Goal: Information Seeking & Learning: Learn about a topic

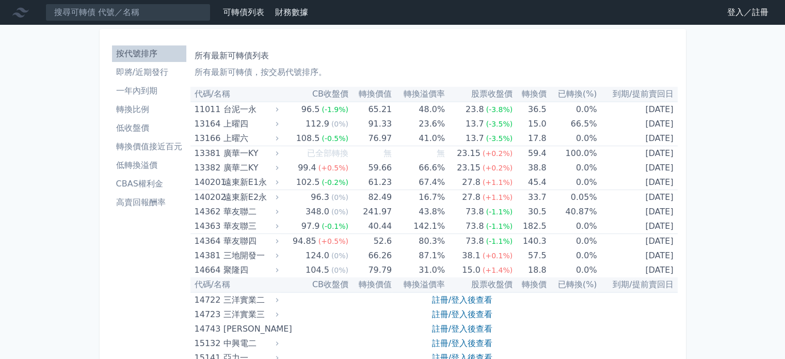
click at [140, 69] on li "即將/近期發行" at bounding box center [149, 72] width 74 height 12
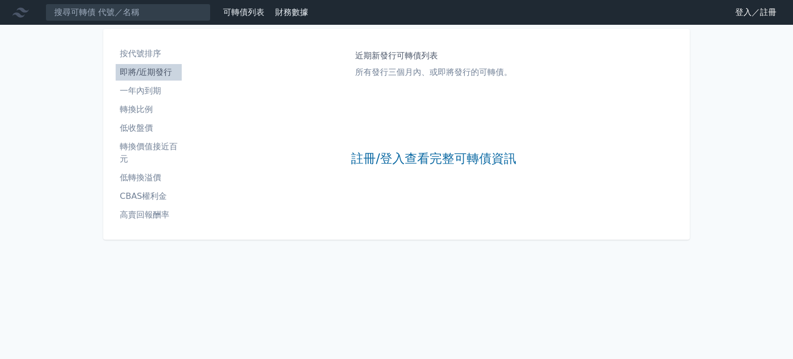
click at [386, 149] on div "註冊/登入查看完整可轉債資訊" at bounding box center [433, 159] width 165 height 136
click at [388, 163] on link "註冊/登入查看完整可轉債資訊" at bounding box center [433, 159] width 165 height 17
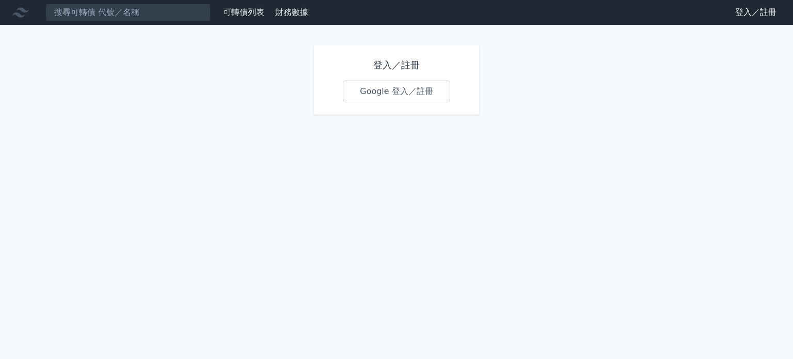
click at [384, 81] on link "Google 登入／註冊" at bounding box center [396, 92] width 107 height 22
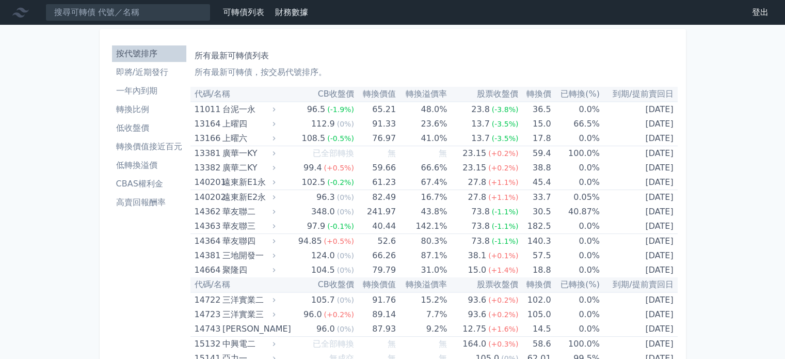
click at [147, 64] on link "即將/近期發行" at bounding box center [149, 72] width 74 height 17
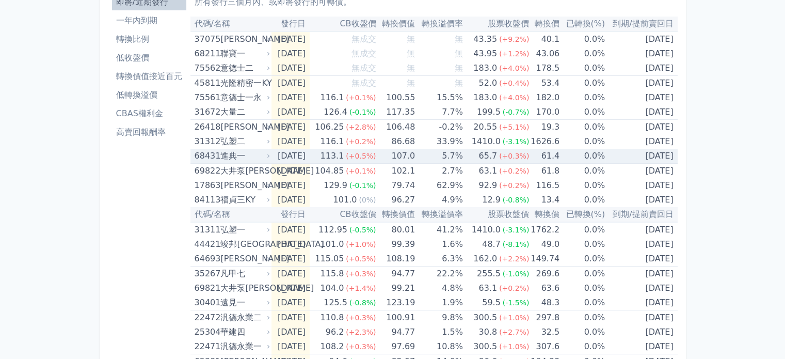
scroll to position [93, 0]
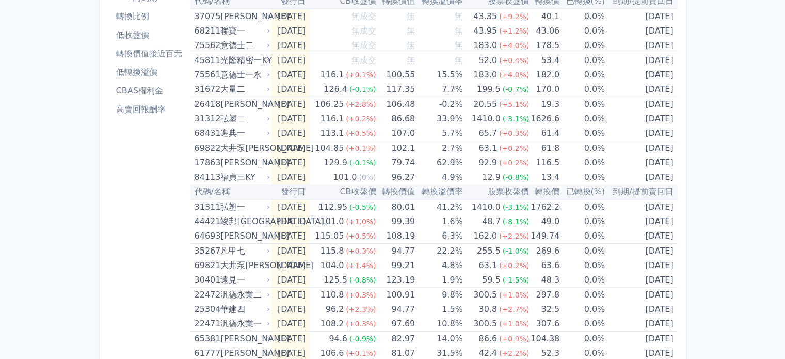
click at [692, 116] on div "可轉債列表 財務數據 可轉債列表 財務數據 登出 登出 按代號排序 即將/近期發行 一年內到期 轉換比例 低收盤價 轉換價值接近百元 低轉換溢價" at bounding box center [392, 266] width 785 height 719
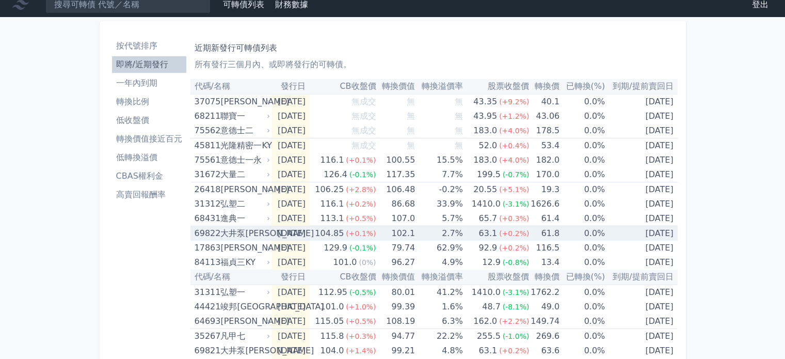
scroll to position [0, 0]
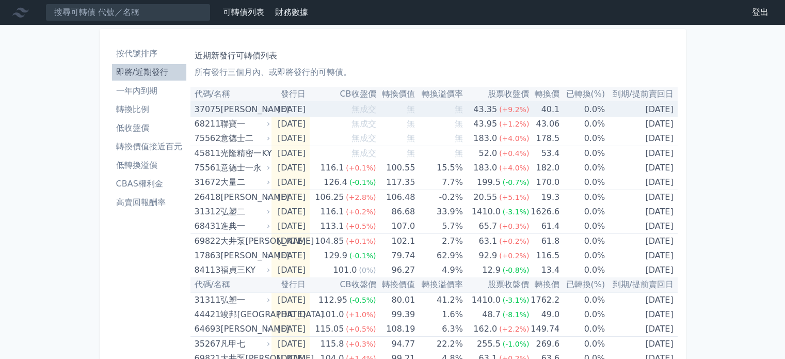
click at [409, 115] on td "無" at bounding box center [395, 109] width 39 height 15
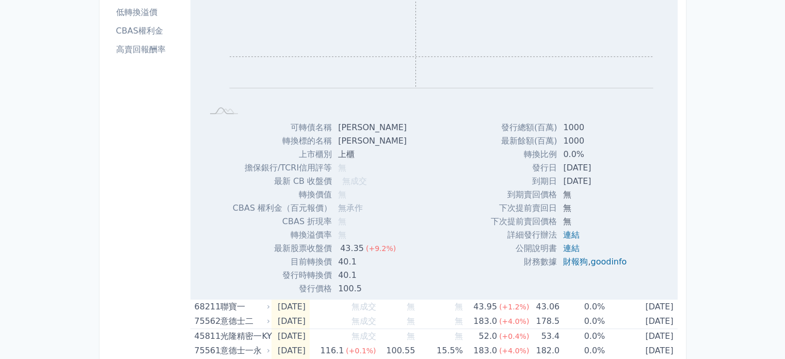
scroll to position [155, 0]
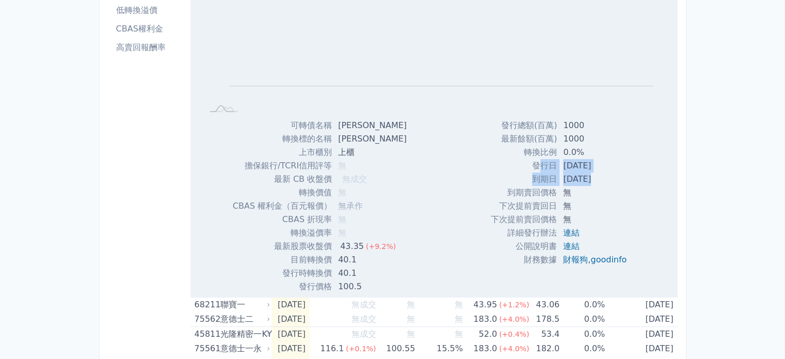
drag, startPoint x: 536, startPoint y: 164, endPoint x: 586, endPoint y: 180, distance: 51.9
click at [586, 180] on tbody "發行總額(百萬) 1000 最新餘額(百萬) 1000 轉換比例 0.0% 發行日 [DATE] 到期日 [DATE] 到期賣回價格 無 無 無" at bounding box center [563, 193] width 144 height 148
click at [586, 180] on td "[DATE]" at bounding box center [596, 178] width 78 height 13
drag, startPoint x: 586, startPoint y: 180, endPoint x: 541, endPoint y: 169, distance: 46.2
click at [541, 169] on tbody "發行總額(百萬) 1000 最新餘額(百萬) 1000 轉換比例 0.0% 發行日 [DATE] 到期日 [DATE] 到期賣回價格 無 無 無" at bounding box center [563, 193] width 144 height 148
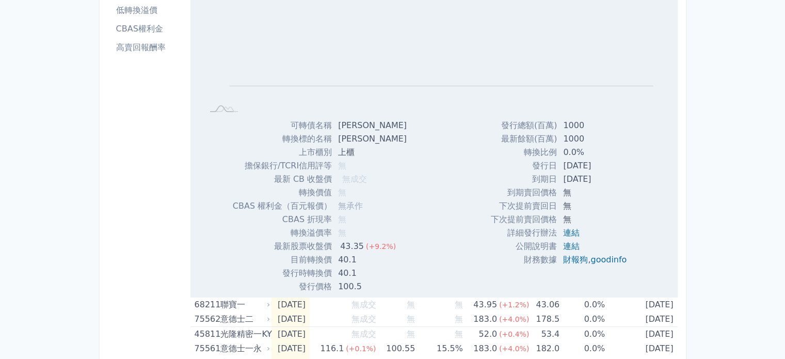
click at [523, 161] on td "發行日" at bounding box center [524, 165] width 66 height 13
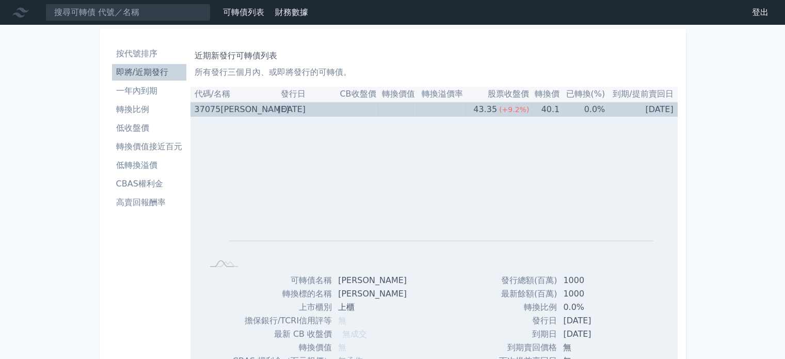
click at [376, 111] on span "無成交" at bounding box center [363, 109] width 25 height 10
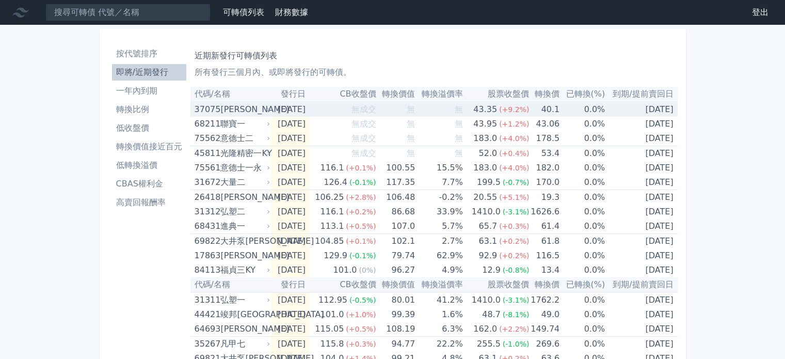
click at [299, 106] on td "[DATE]" at bounding box center [291, 109] width 38 height 15
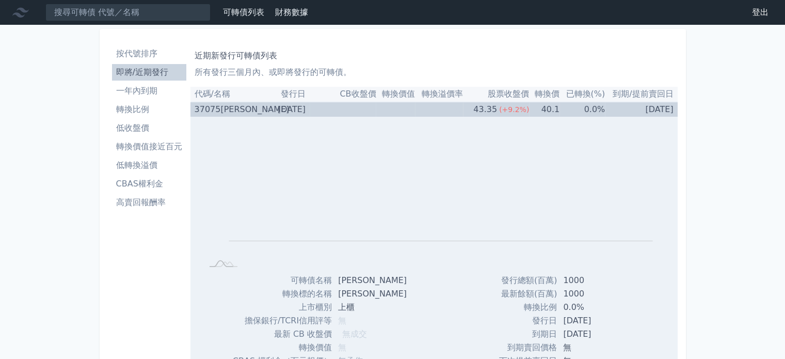
click at [299, 106] on td "[DATE]" at bounding box center [291, 109] width 38 height 15
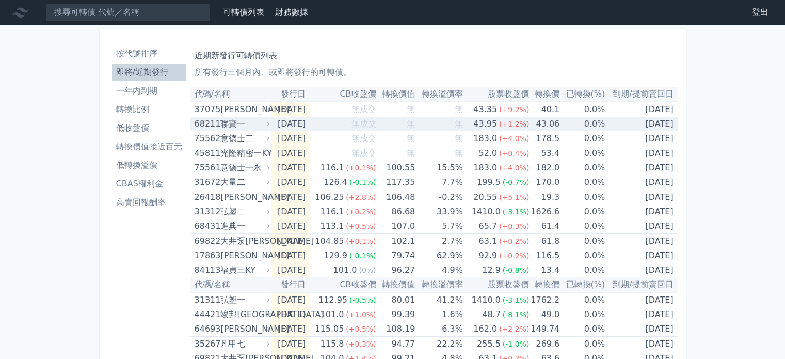
click at [310, 123] on td "[DATE]" at bounding box center [291, 124] width 38 height 14
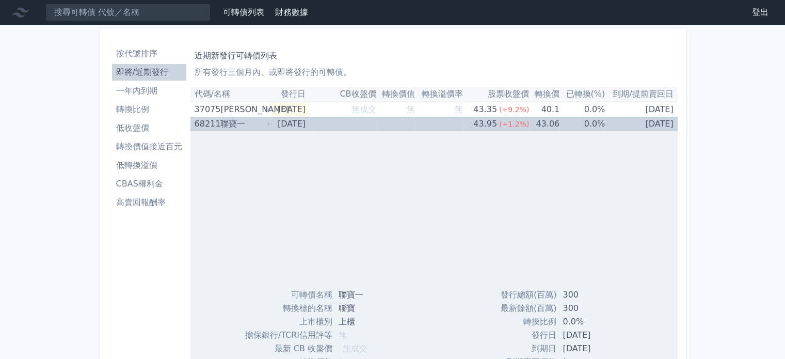
click at [310, 123] on td "[DATE]" at bounding box center [291, 124] width 38 height 14
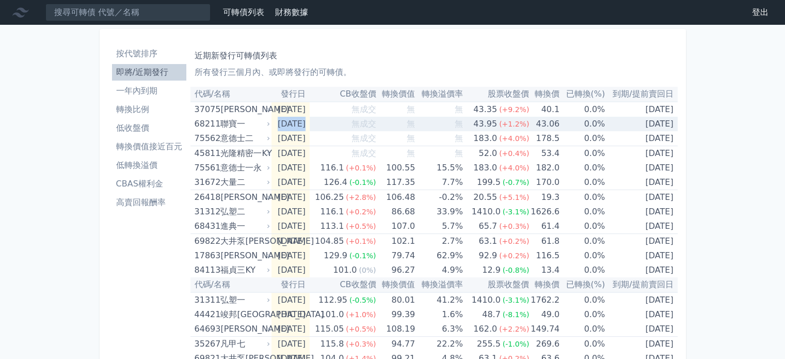
click at [310, 123] on td "[DATE]" at bounding box center [291, 124] width 38 height 14
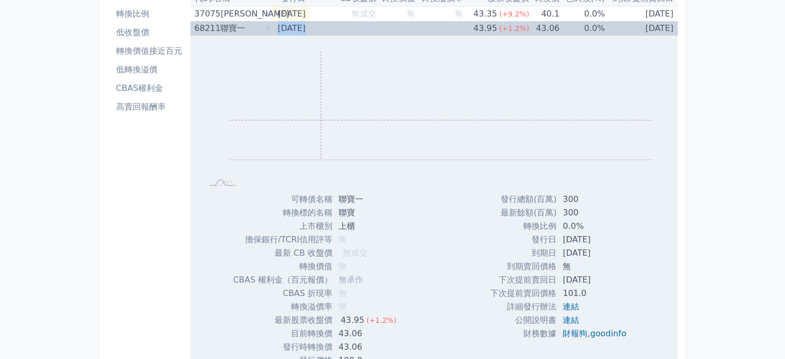
scroll to position [207, 0]
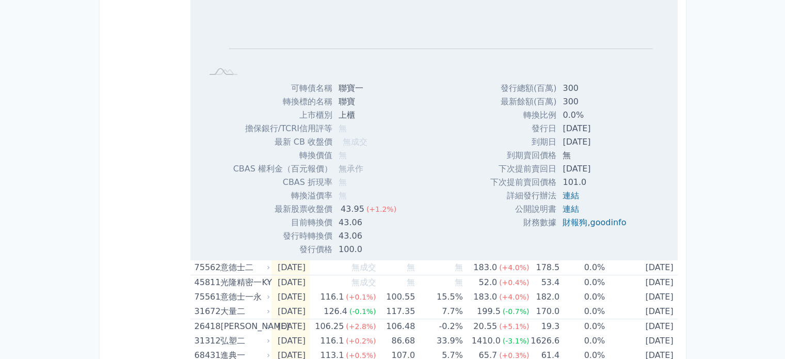
click at [752, 196] on div "可轉債列表 財務數據 可轉債列表 財務數據 登出 登出 按代號排序 即將/近期發行 一年內到期 轉換比例 低收盤價 轉換價值接近百元 低轉換溢價" at bounding box center [392, 320] width 785 height 1055
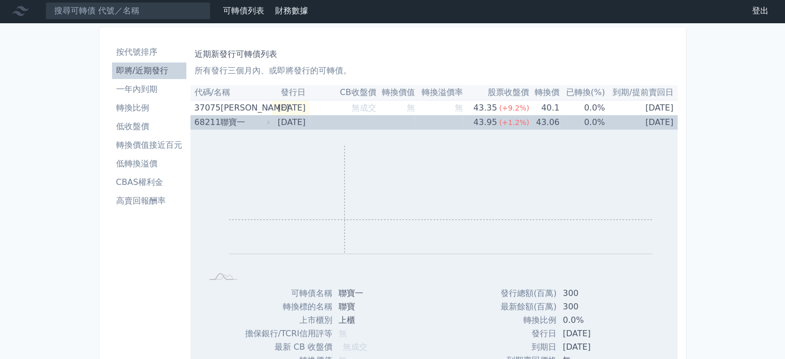
scroll to position [0, 0]
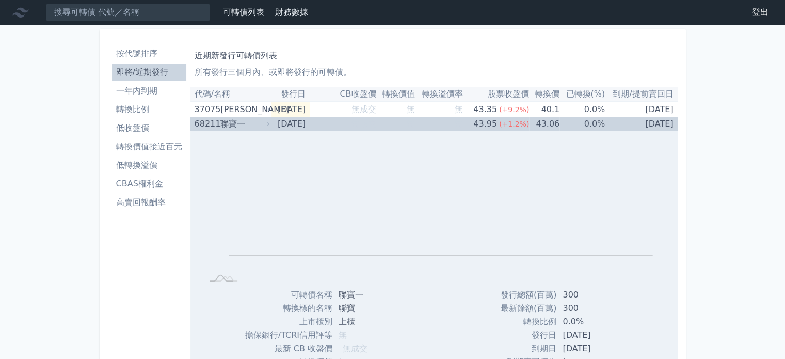
click at [309, 128] on td "[DATE]" at bounding box center [291, 124] width 38 height 14
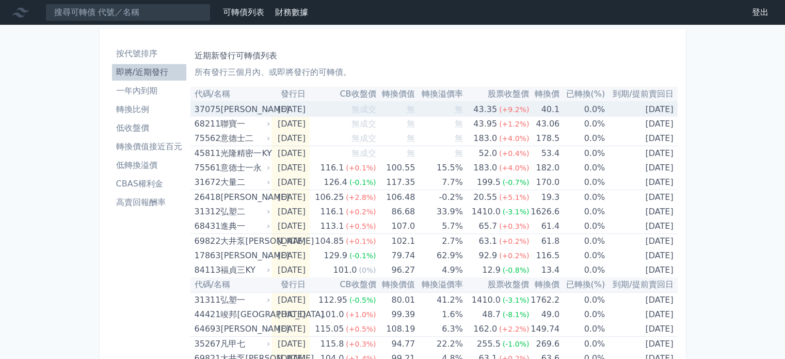
click at [310, 106] on td "[DATE]" at bounding box center [291, 109] width 38 height 15
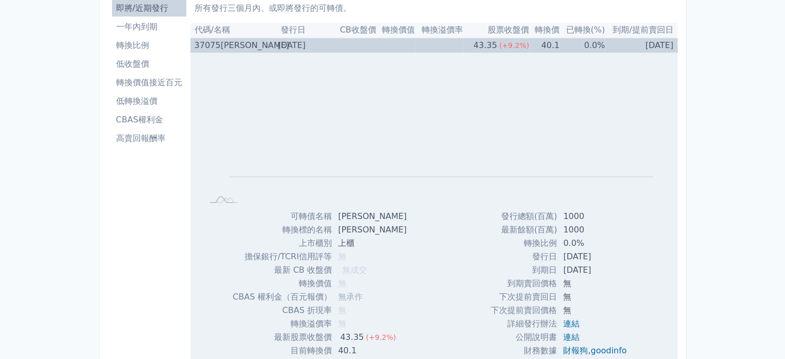
scroll to position [155, 0]
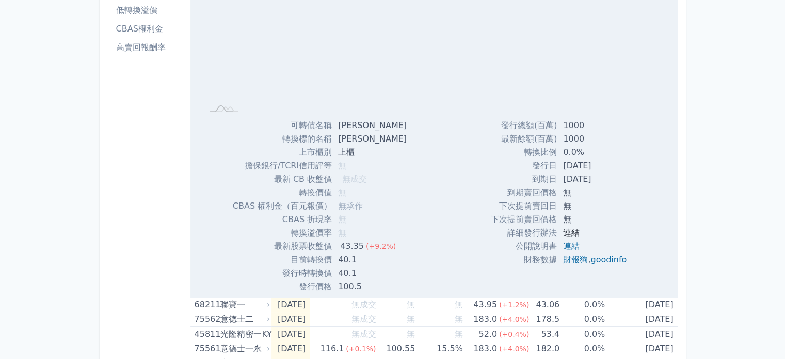
click at [566, 235] on link "連結" at bounding box center [571, 233] width 17 height 10
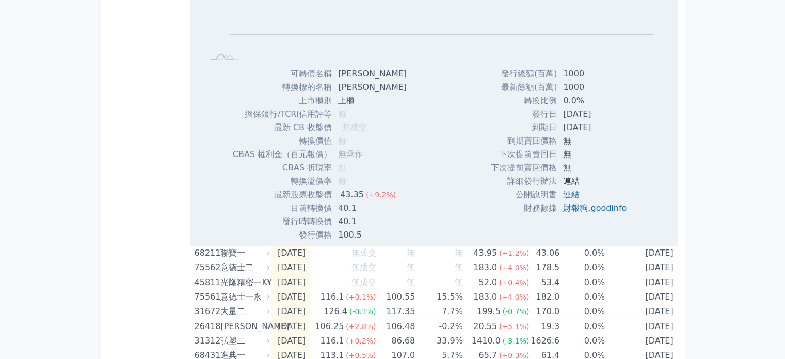
click at [569, 180] on link "連結" at bounding box center [571, 181] width 17 height 10
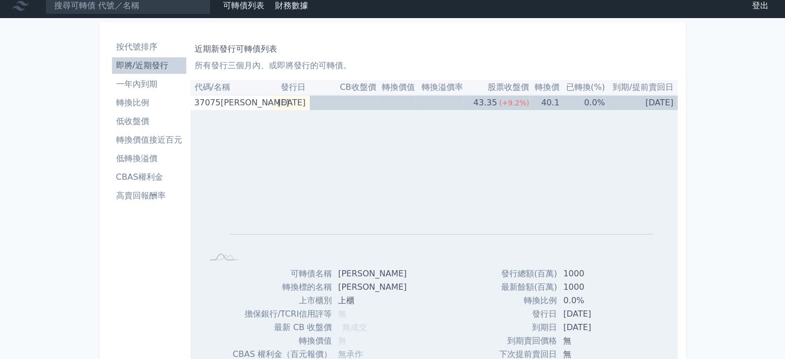
scroll to position [0, 0]
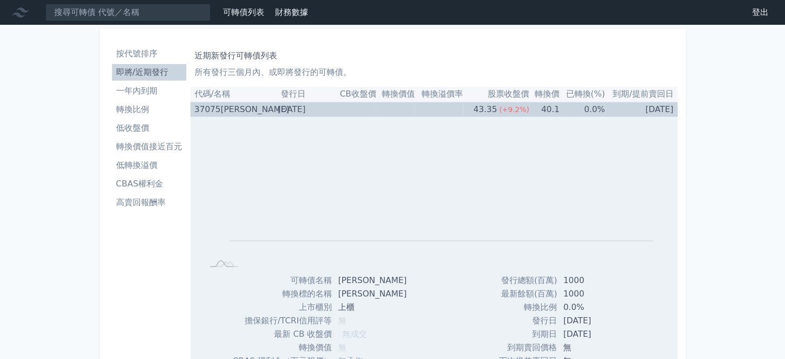
click at [353, 112] on td "無成交" at bounding box center [343, 109] width 67 height 15
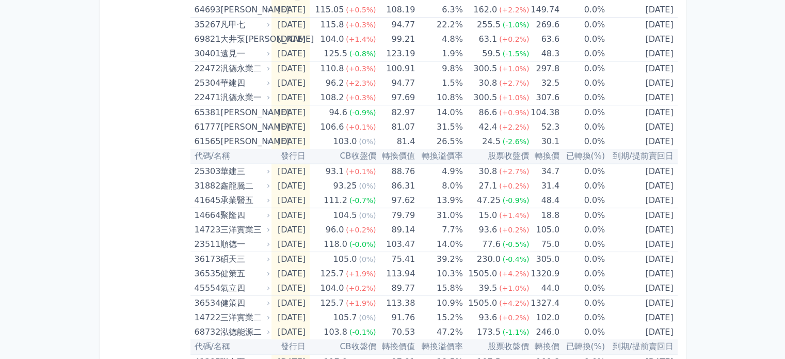
scroll to position [326, 0]
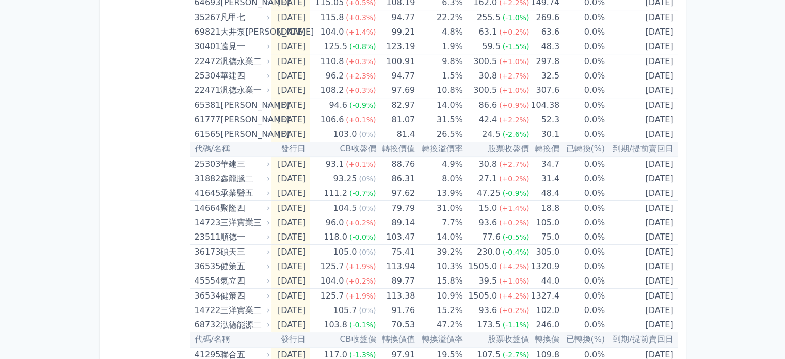
click at [725, 184] on div "可轉債列表 財務數據 可轉債列表 財務數據 登出 登出 按代號排序 即將/近期發行 一年內到期 轉換比例 低收盤價 轉換價值接近百元 低轉換溢價" at bounding box center [392, 33] width 785 height 719
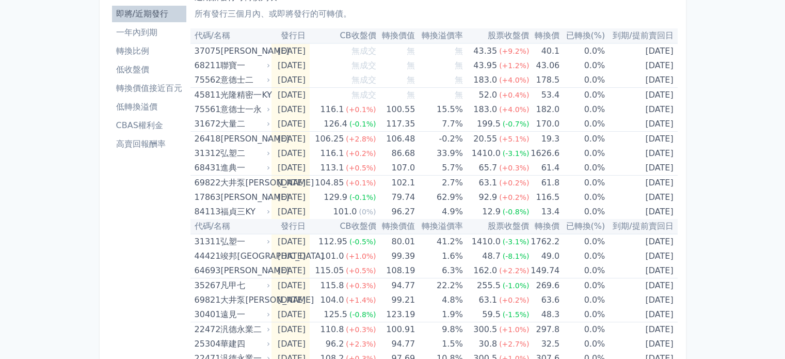
scroll to position [0, 0]
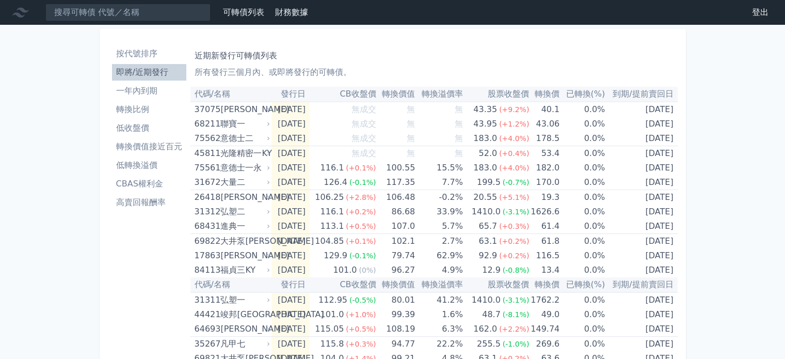
click at [161, 97] on link "一年內到期" at bounding box center [149, 91] width 74 height 17
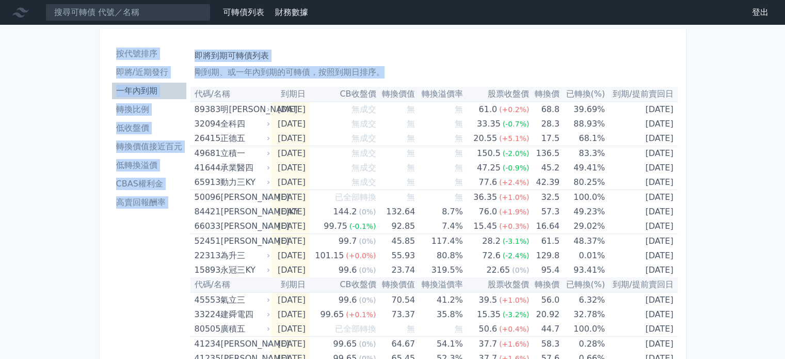
drag, startPoint x: 766, startPoint y: 44, endPoint x: 722, endPoint y: 83, distance: 58.9
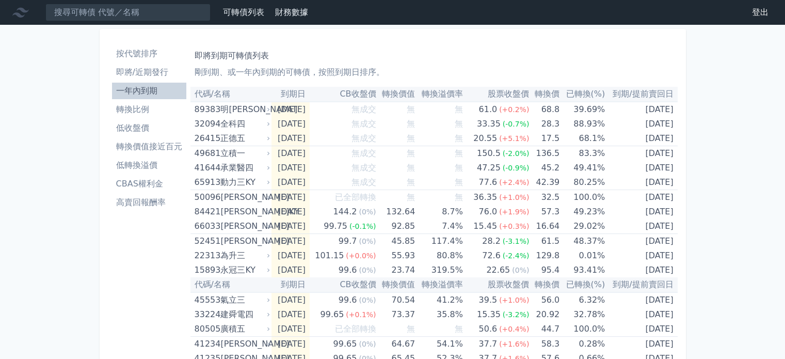
click at [170, 57] on li "按代號排序" at bounding box center [149, 54] width 74 height 12
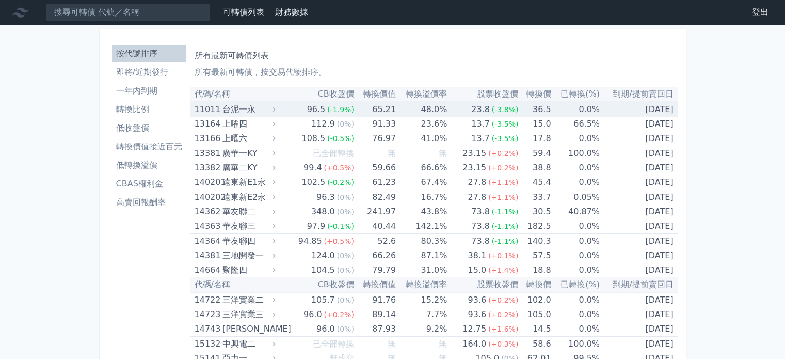
click at [163, 72] on li "即將/近期發行" at bounding box center [149, 72] width 74 height 12
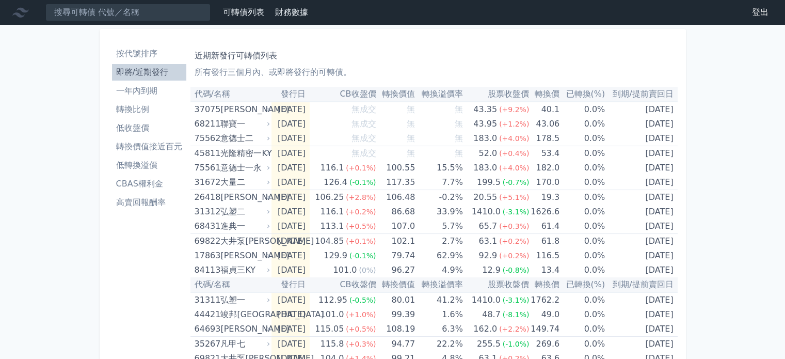
click at [161, 148] on li "轉換價值接近百元" at bounding box center [149, 146] width 74 height 12
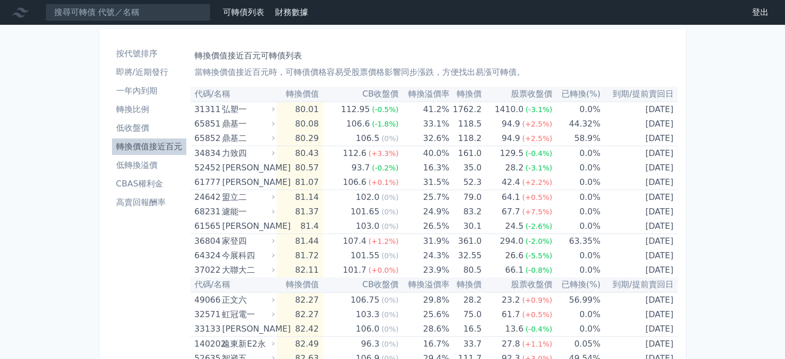
click at [161, 128] on li "低收盤價" at bounding box center [149, 128] width 74 height 12
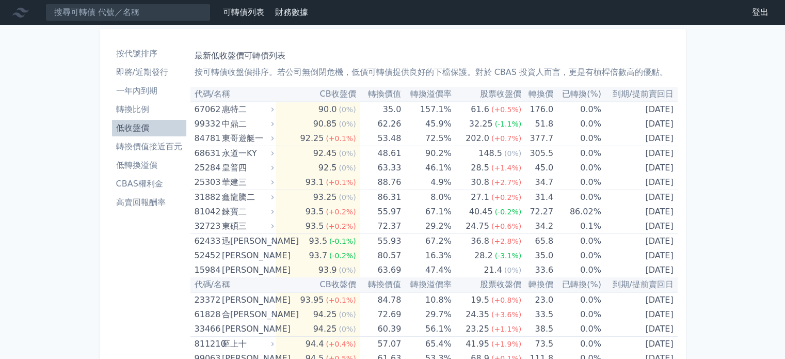
click at [140, 144] on li "轉換價值接近百元" at bounding box center [149, 146] width 74 height 12
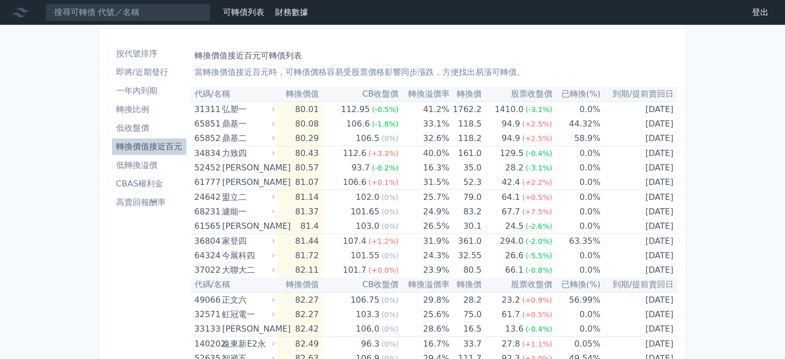
click at [140, 176] on link "CBAS權利金" at bounding box center [149, 184] width 74 height 17
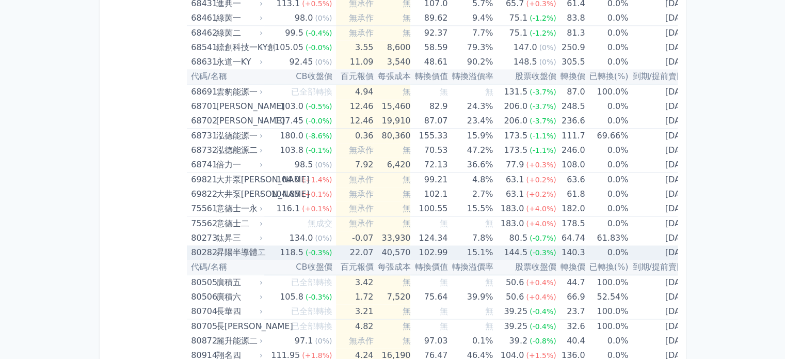
scroll to position [5335, 0]
